Goal: Task Accomplishment & Management: Use online tool/utility

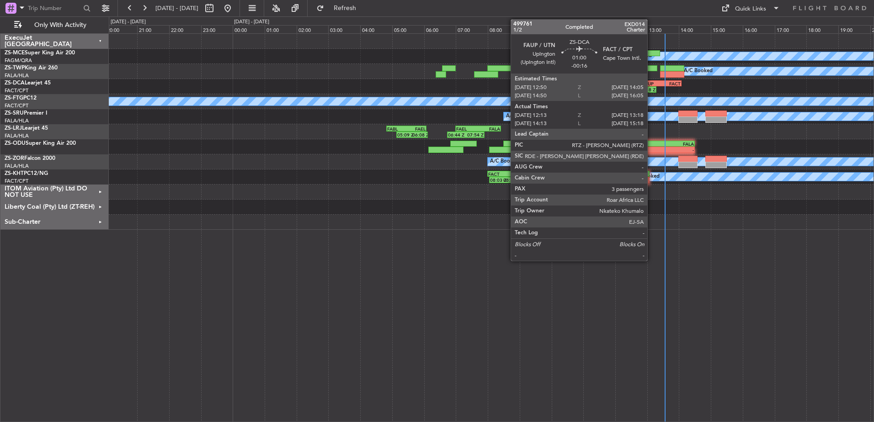
click at [652, 89] on div "13:18 Z" at bounding box center [647, 89] width 16 height 5
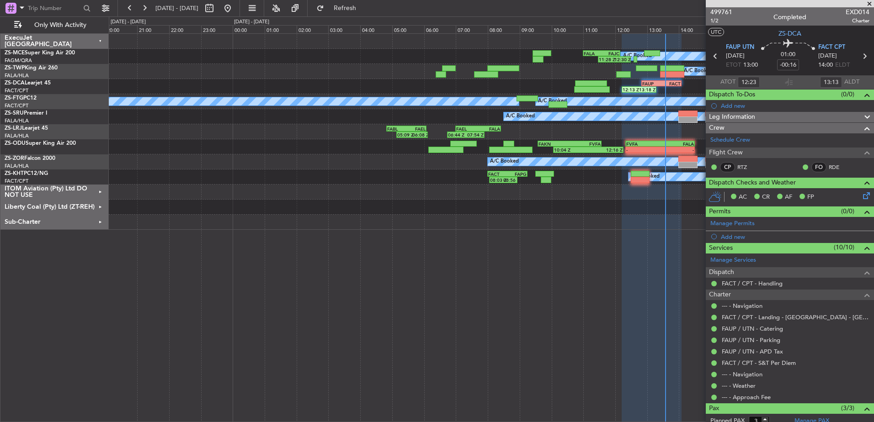
click at [871, 2] on span at bounding box center [869, 4] width 9 height 8
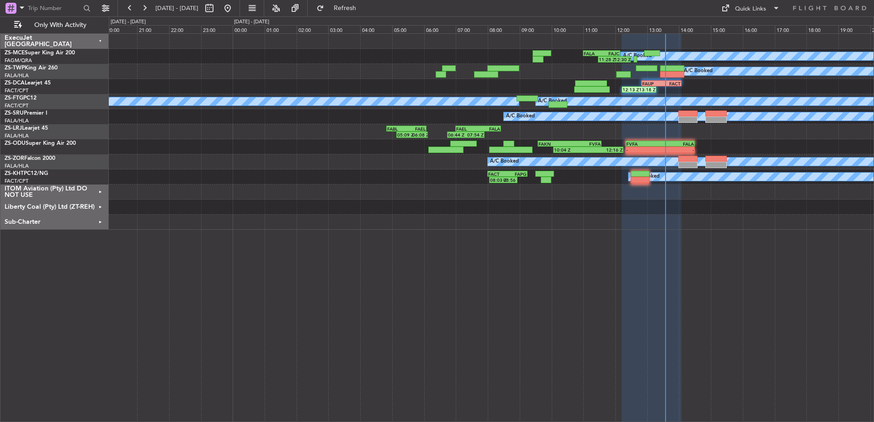
type input "0"
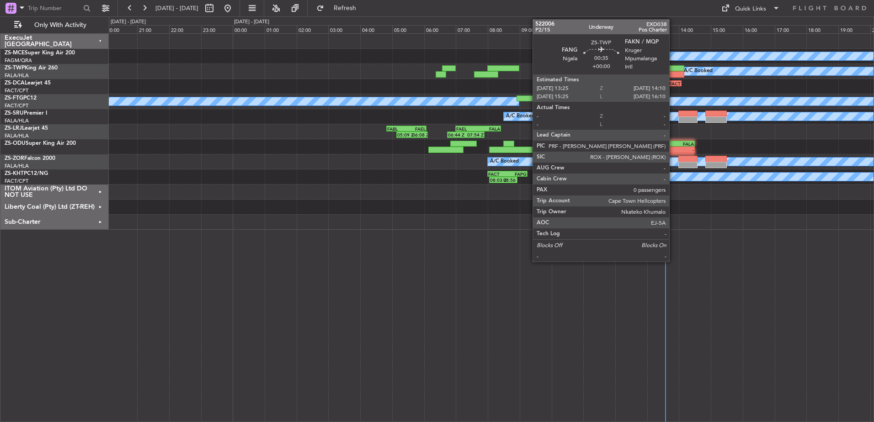
click at [673, 69] on div at bounding box center [672, 68] width 24 height 6
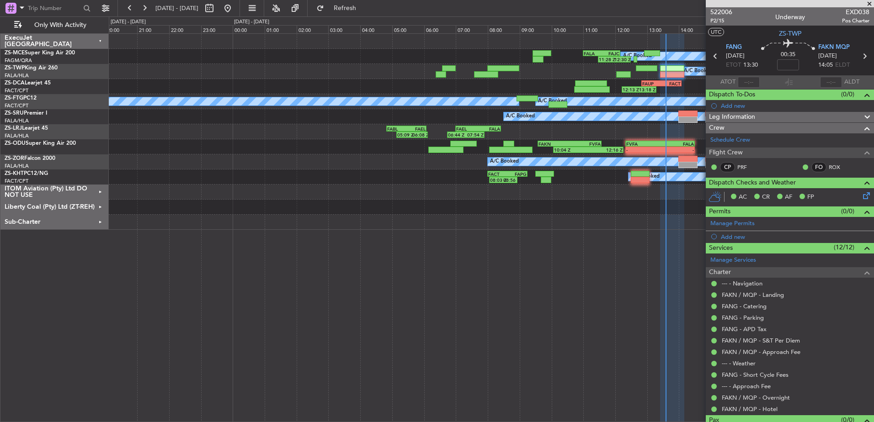
click at [872, 4] on span at bounding box center [869, 4] width 9 height 8
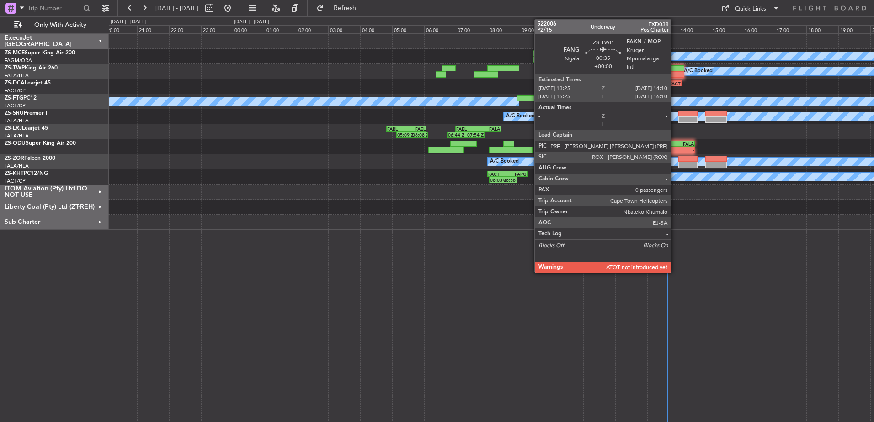
click at [675, 74] on div at bounding box center [672, 74] width 24 height 6
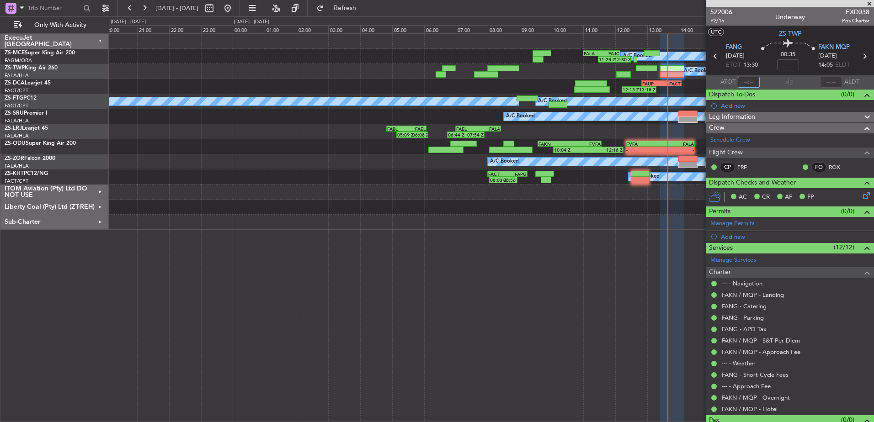
click at [749, 86] on input "text" at bounding box center [749, 82] width 22 height 11
type input "12:49"
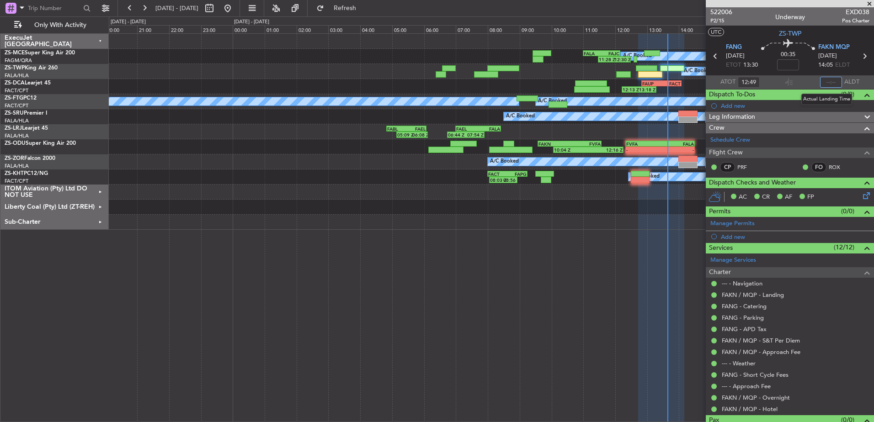
click at [830, 81] on input "text" at bounding box center [831, 82] width 22 height 11
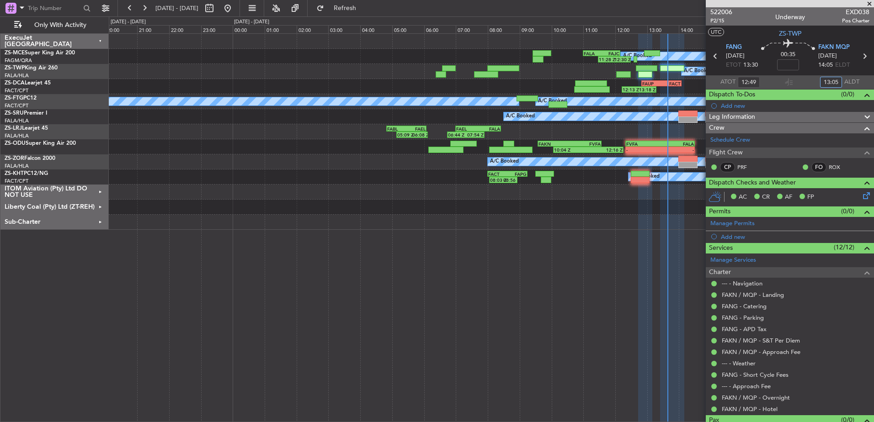
type input "13:05"
click at [871, 3] on span at bounding box center [869, 4] width 9 height 8
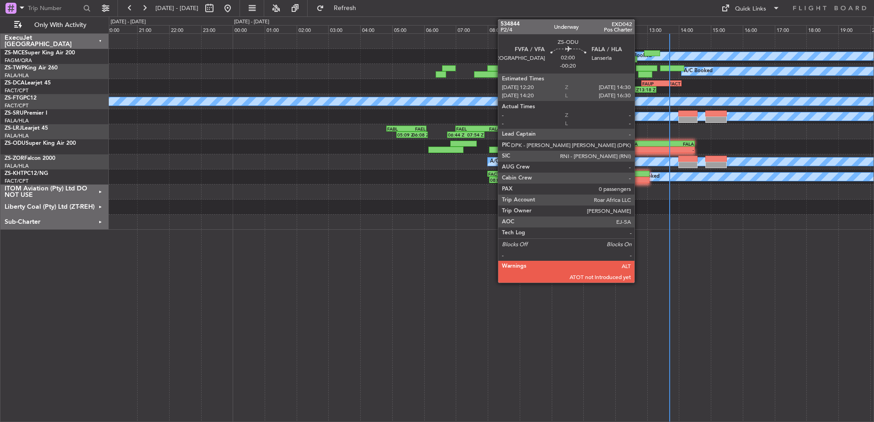
click at [639, 147] on div "-" at bounding box center [643, 149] width 34 height 5
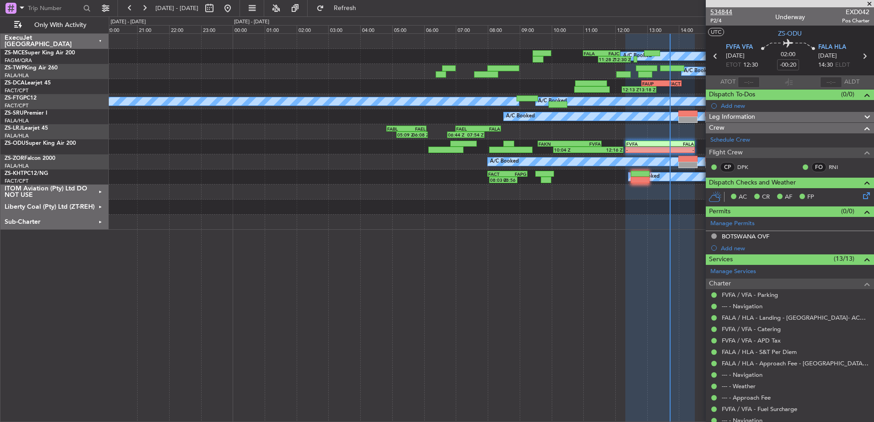
click at [730, 10] on span "534844" at bounding box center [722, 12] width 22 height 10
click at [748, 80] on input "text" at bounding box center [749, 82] width 22 height 11
type input "12:14"
click at [869, 3] on span at bounding box center [869, 4] width 9 height 8
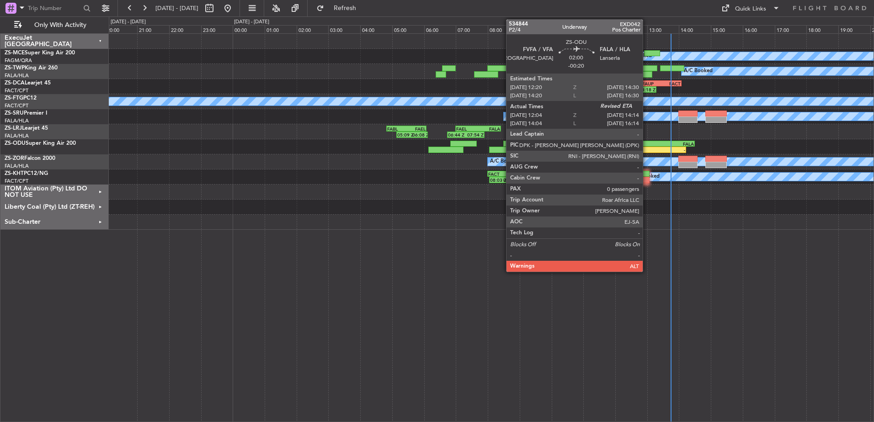
click at [647, 147] on div "12:04 Z" at bounding box center [635, 149] width 34 height 5
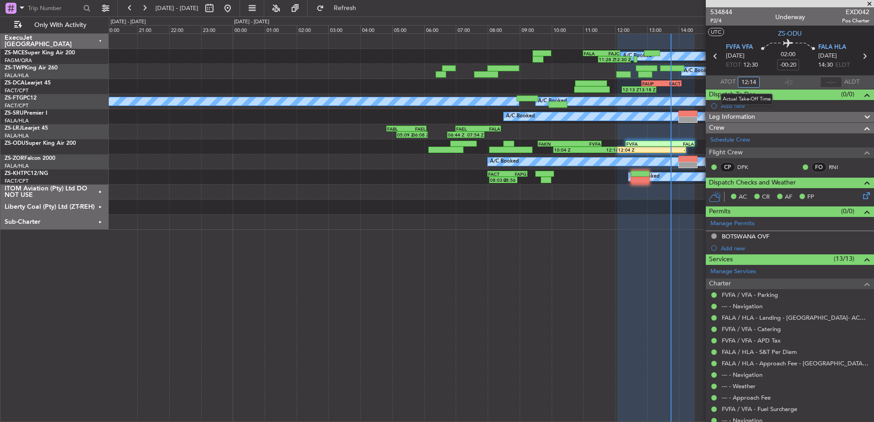
click at [753, 80] on input "12:14" at bounding box center [749, 82] width 22 height 11
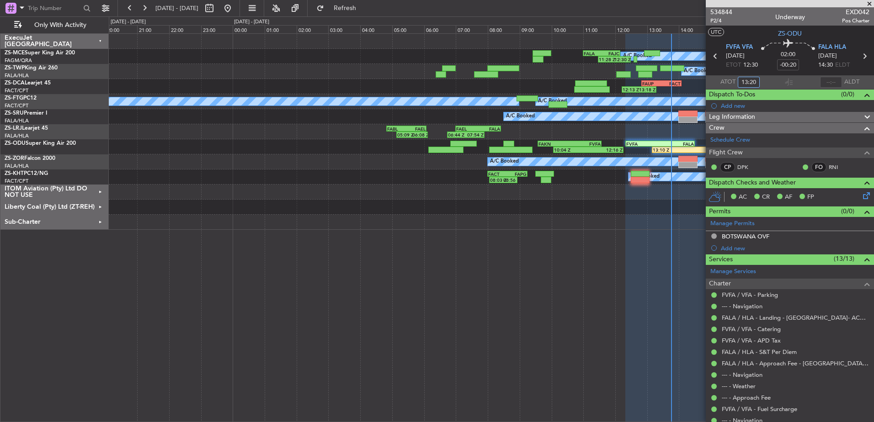
type input "13:20"
click at [869, 2] on span at bounding box center [869, 4] width 9 height 8
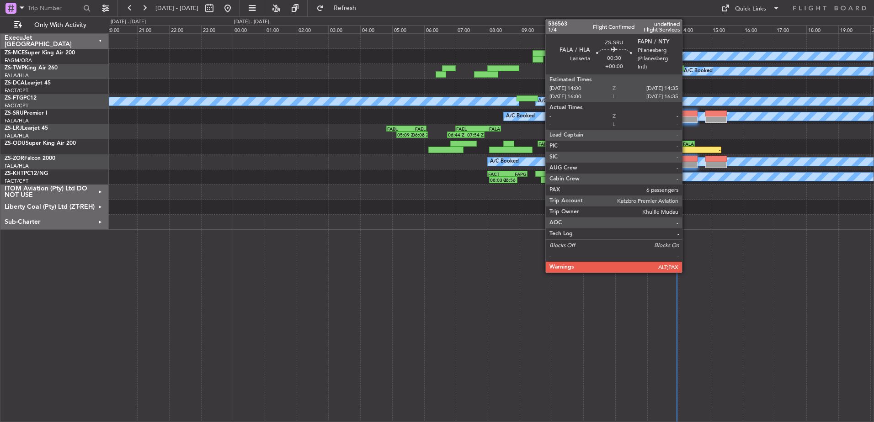
click at [686, 116] on div at bounding box center [688, 114] width 19 height 6
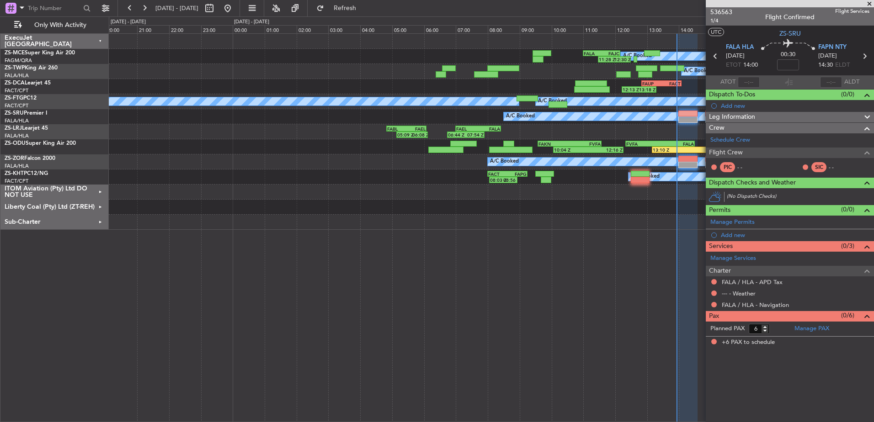
click at [870, 2] on span at bounding box center [869, 4] width 9 height 8
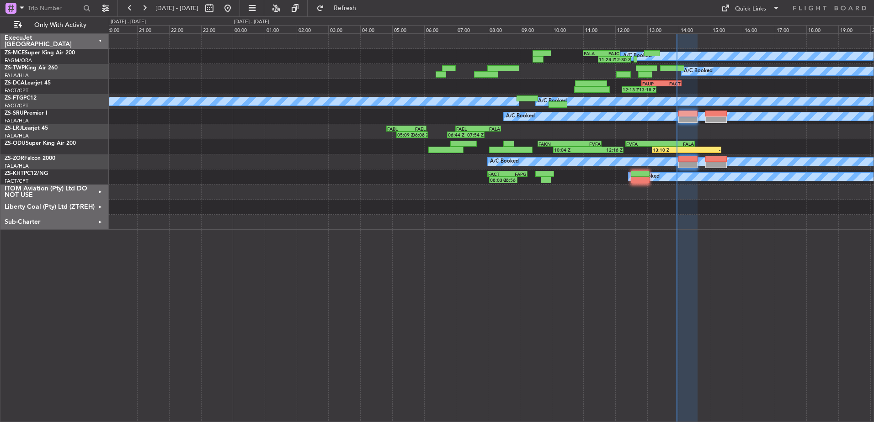
type input "0"
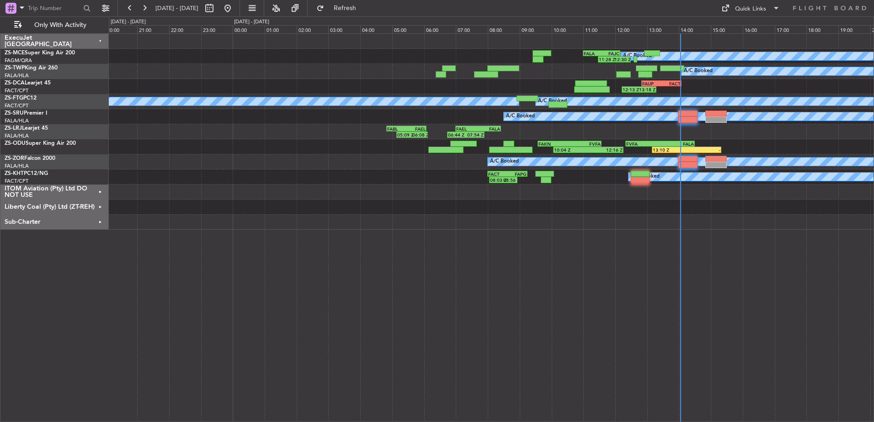
click at [100, 191] on div "ITOM Aviation (Pty) Ltd DO NOT USE" at bounding box center [54, 192] width 108 height 15
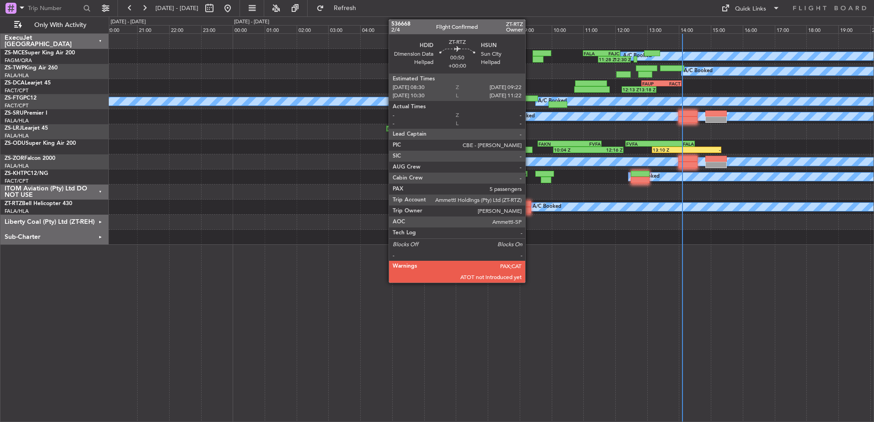
click at [100, 218] on div "Liberty Coal (Pty) Ltd (ZT-REH)" at bounding box center [54, 222] width 108 height 15
click at [101, 222] on div "Liberty Coal (Pty) Ltd (ZT-REH)" at bounding box center [54, 222] width 108 height 15
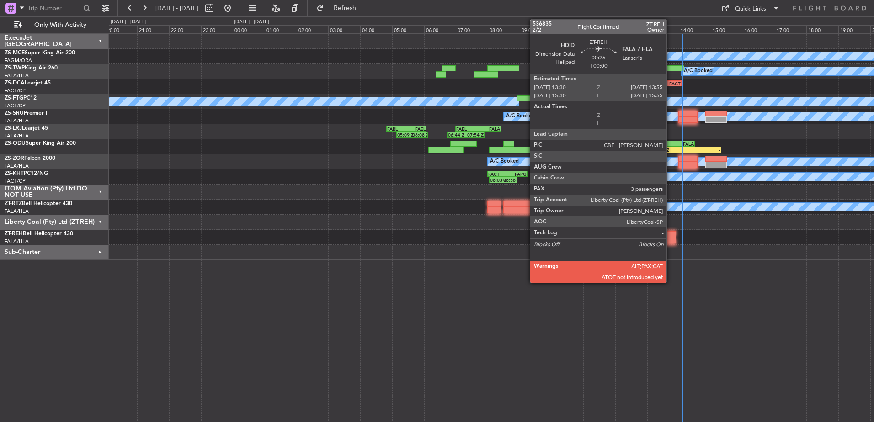
click at [671, 240] on div at bounding box center [670, 240] width 14 height 6
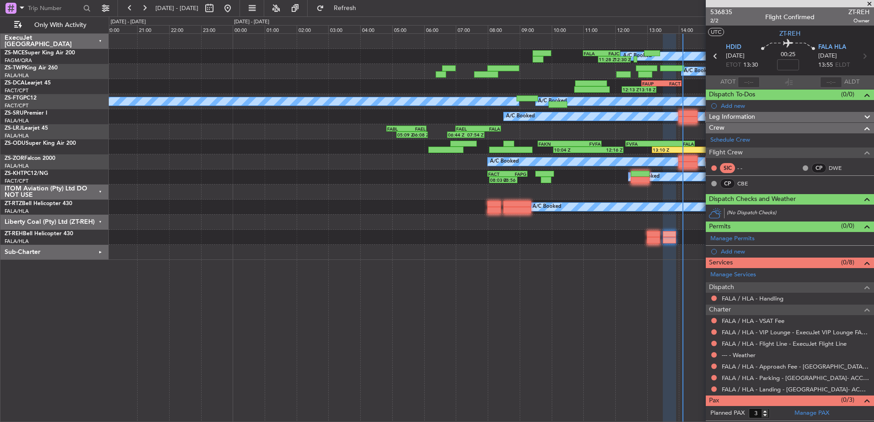
click at [871, 1] on span at bounding box center [869, 4] width 9 height 8
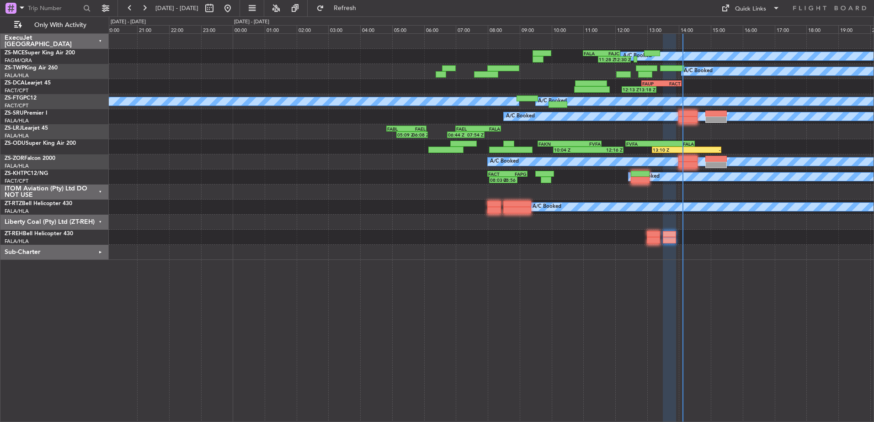
type input "0"
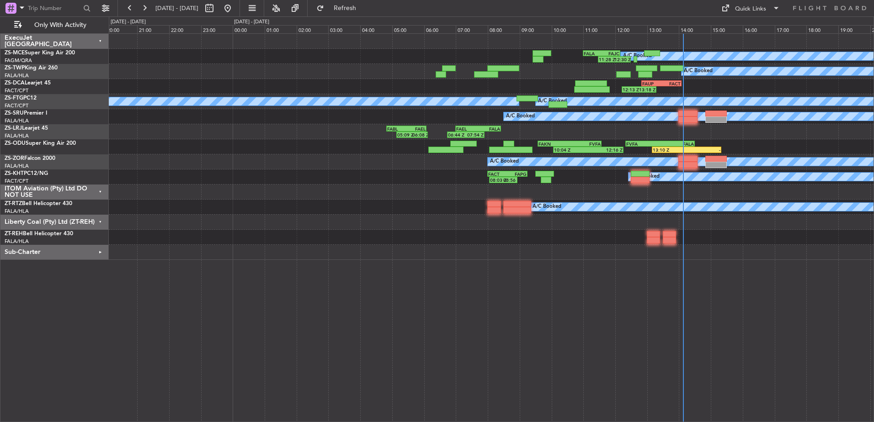
click at [98, 251] on div "Sub-Charter" at bounding box center [54, 252] width 108 height 15
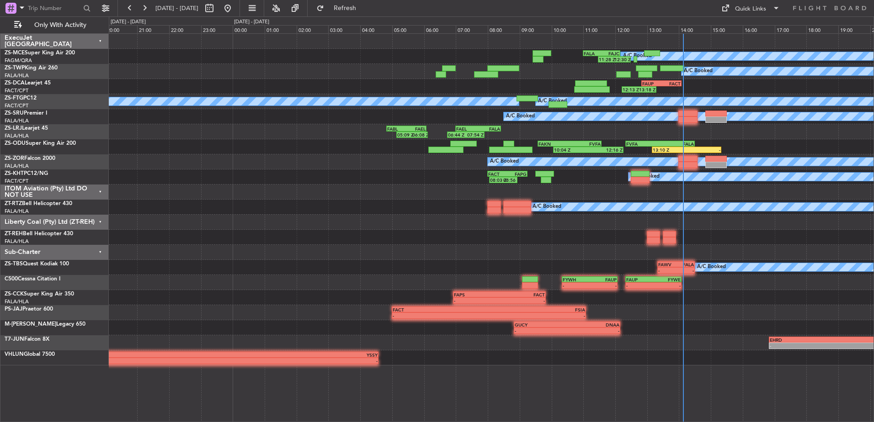
click at [99, 250] on div "Sub-Charter" at bounding box center [54, 252] width 108 height 15
